Goal: Find specific page/section: Find specific page/section

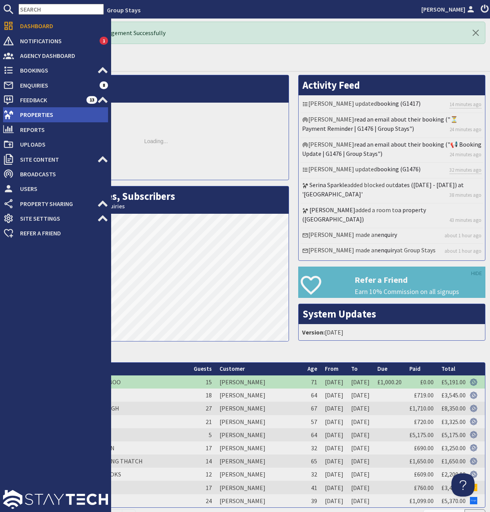
click at [33, 116] on span "Properties" at bounding box center [61, 114] width 94 height 12
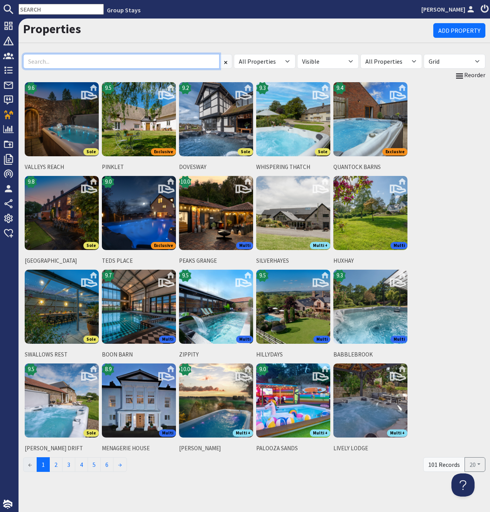
click at [138, 62] on input at bounding box center [121, 61] width 196 height 15
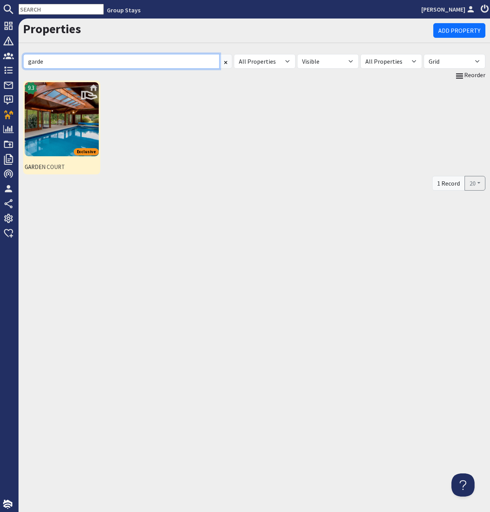
type input "garde"
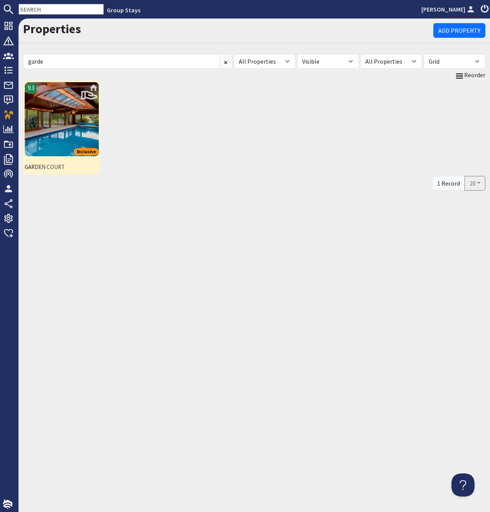
click at [47, 153] on img at bounding box center [62, 119] width 74 height 74
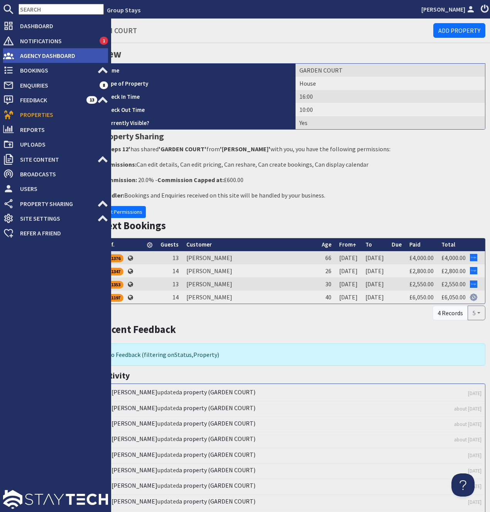
click at [22, 54] on span "Agency Dashboard" at bounding box center [61, 55] width 94 height 12
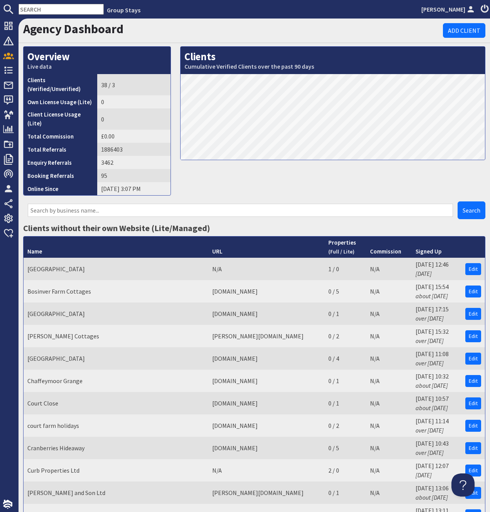
click at [113, 280] on td "Bosinver Farm Cottages" at bounding box center [116, 291] width 185 height 22
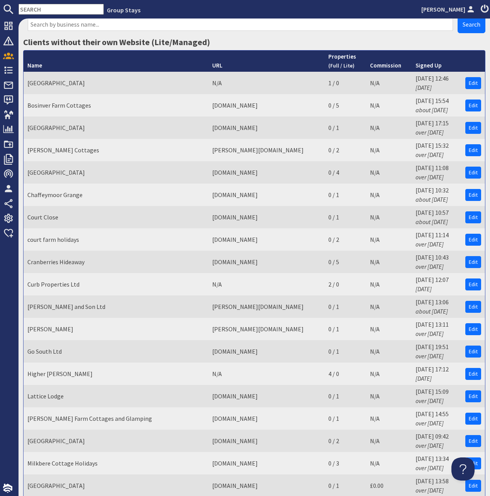
scroll to position [17, 0]
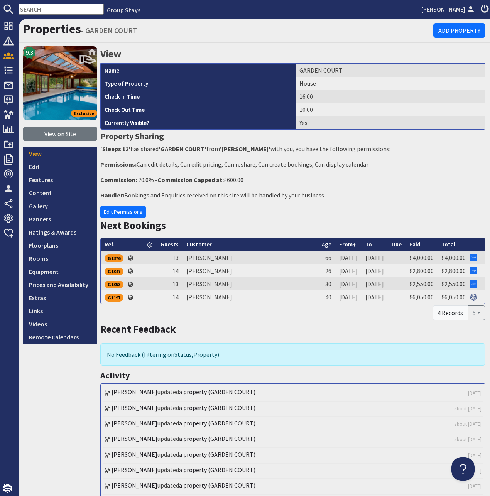
drag, startPoint x: 217, startPoint y: 147, endPoint x: 289, endPoint y: 149, distance: 71.7
click at [289, 149] on p "'Sleeps 12' has shared 'GARDEN COURT' from 'Jake Russell-Smith' with you, you h…" at bounding box center [292, 148] width 385 height 9
click at [278, 151] on p "'Sleeps 12' has shared 'GARDEN COURT' from 'Jake Russell-Smith' with you, you h…" at bounding box center [292, 148] width 385 height 9
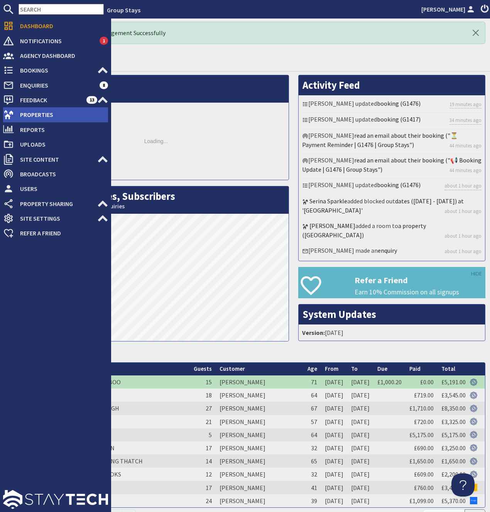
click at [33, 117] on span "Properties" at bounding box center [61, 114] width 94 height 12
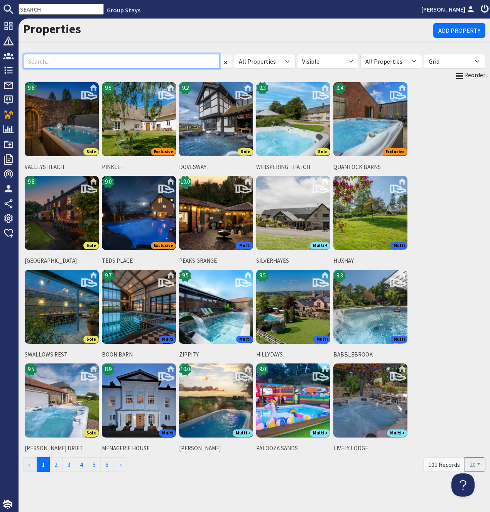
drag, startPoint x: 131, startPoint y: 61, endPoint x: 137, endPoint y: 52, distance: 10.4
click at [132, 60] on input at bounding box center [121, 61] width 196 height 15
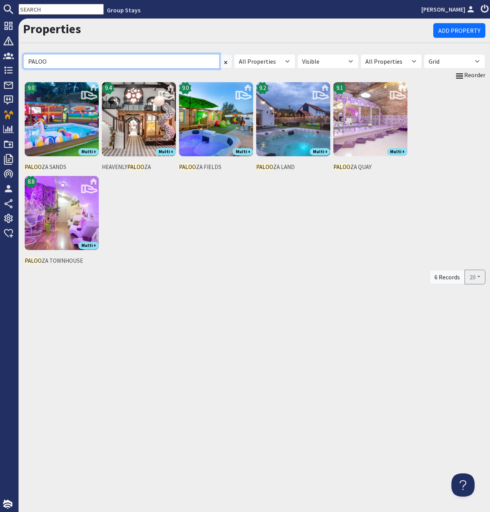
type input "PALOO"
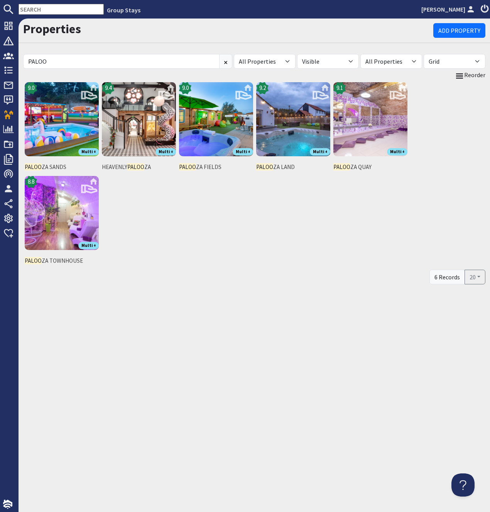
click at [150, 279] on div "6 Records 20 Per Page 10 20 50 100" at bounding box center [254, 277] width 462 height 15
click at [102, 186] on div "9.0 Multi + PALOO ZA SANDS 9.4 Multi + HEAVENLY PALOO ZA 9.0 Multi + PALOO ZA F…" at bounding box center [254, 174] width 462 height 187
click at [43, 165] on span "PALOO ZA SANDS" at bounding box center [62, 167] width 74 height 9
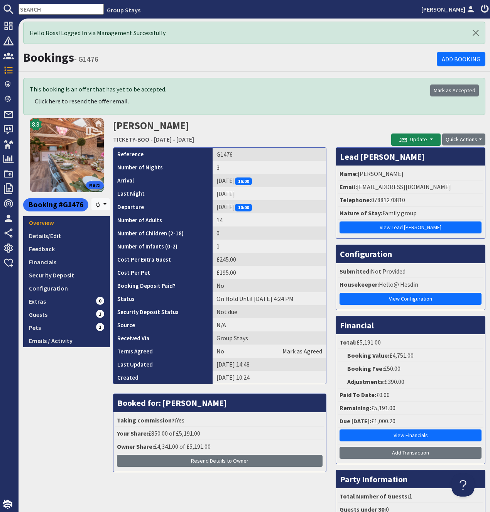
click at [118, 47] on div "Bookings - G1476 Add Booking" at bounding box center [254, 59] width 471 height 25
